Goal: Task Accomplishment & Management: Use online tool/utility

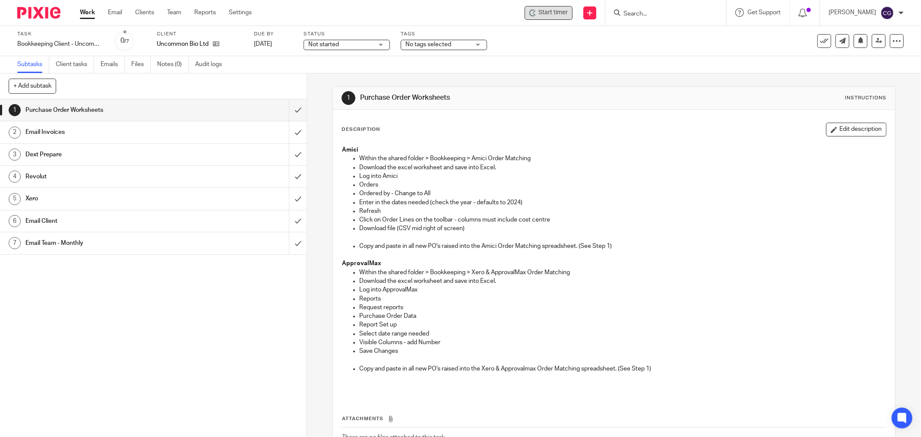
click at [553, 10] on span "Start timer" at bounding box center [552, 12] width 29 height 9
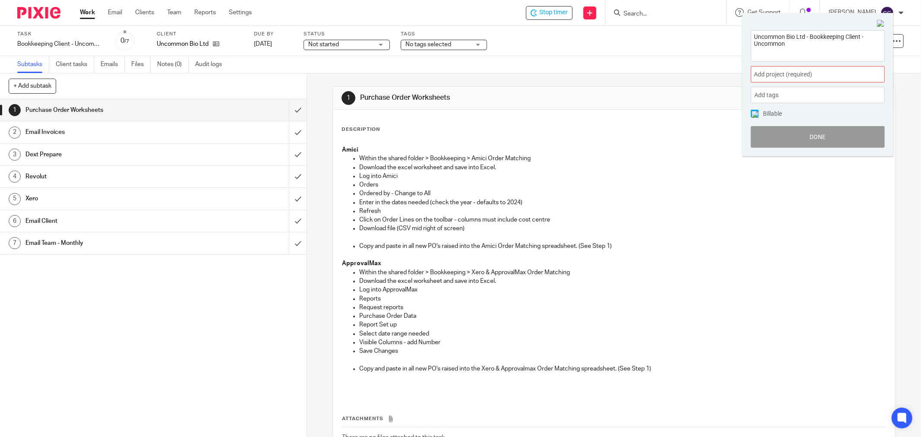
click at [794, 74] on span "Add project (required) :" at bounding box center [808, 74] width 109 height 9
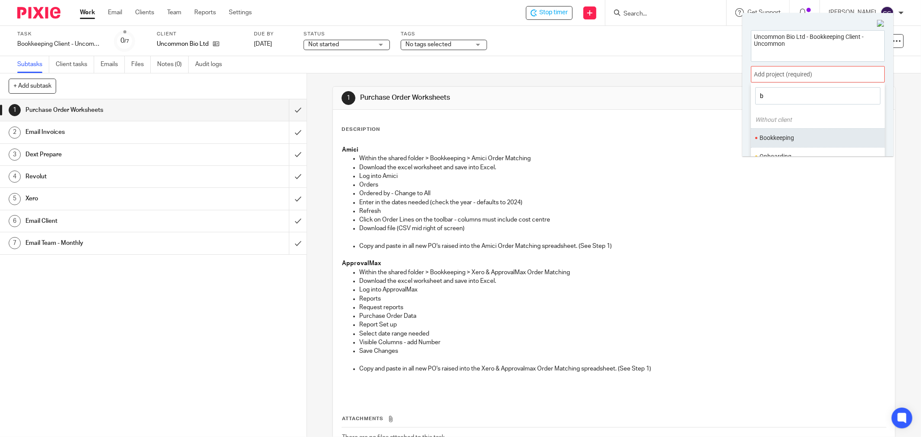
type input "b"
click at [793, 139] on li "Bookkeeping" at bounding box center [816, 137] width 113 height 9
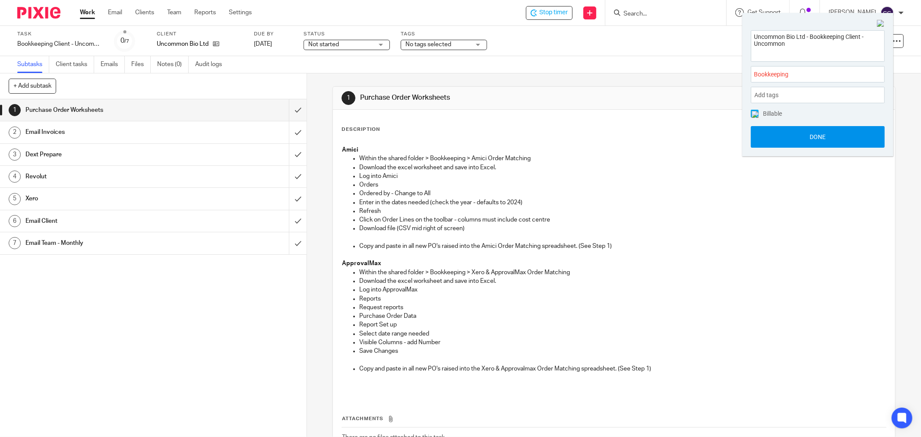
click at [817, 139] on button "Done" at bounding box center [818, 137] width 134 height 22
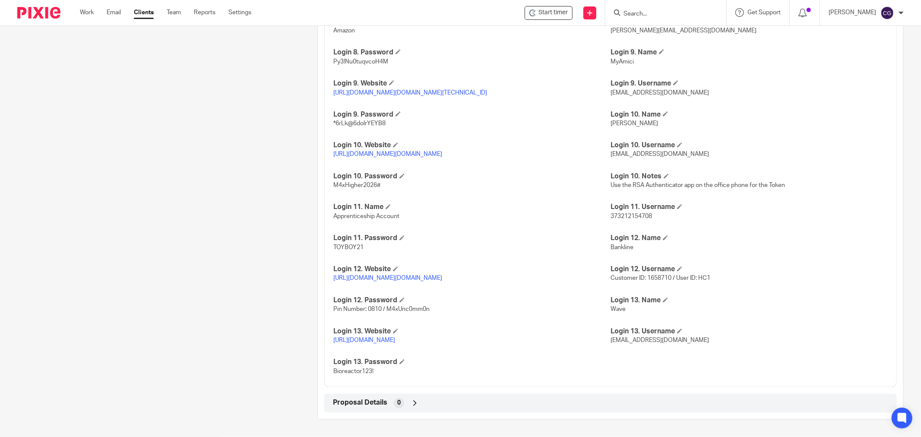
scroll to position [1327, 0]
click at [442, 153] on link "[URL][DOMAIN_NAME][DOMAIN_NAME]" at bounding box center [387, 155] width 109 height 6
